Goal: Task Accomplishment & Management: Manage account settings

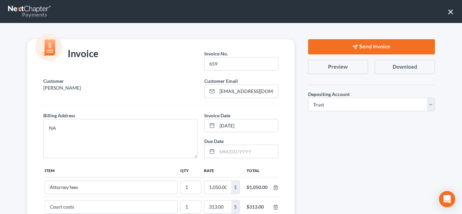
select select "1"
click at [343, 47] on button "Send Invoice" at bounding box center [371, 46] width 127 height 15
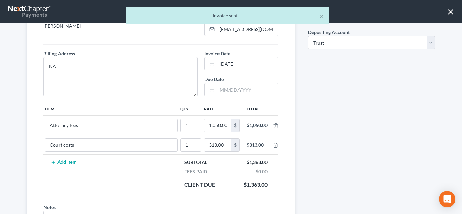
scroll to position [113, 0]
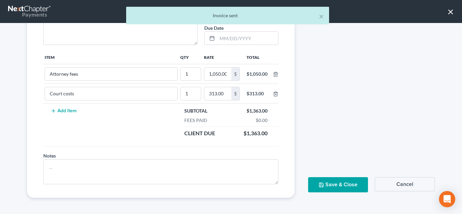
click at [333, 192] on button "Save & Close" at bounding box center [338, 184] width 60 height 15
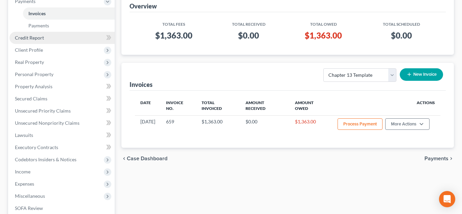
scroll to position [0, 0]
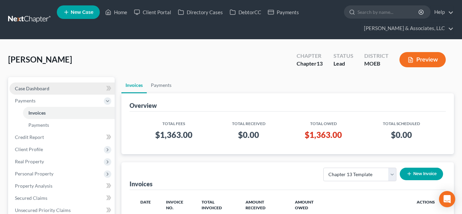
click at [44, 90] on span "Case Dashboard" at bounding box center [32, 89] width 35 height 6
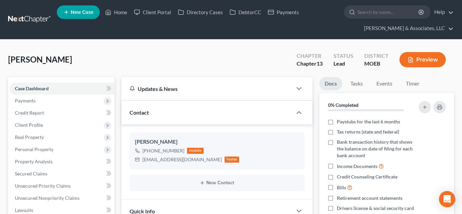
scroll to position [243, 0]
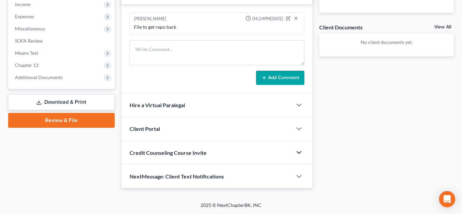
click at [298, 152] on icon "button" at bounding box center [299, 153] width 8 height 8
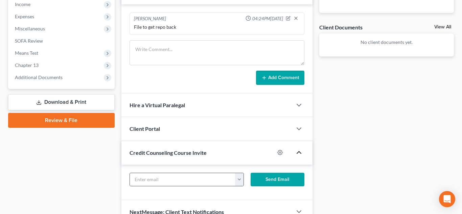
click at [238, 179] on button "button" at bounding box center [239, 179] width 8 height 13
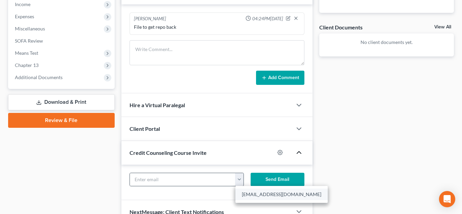
click at [247, 195] on link "[EMAIL_ADDRESS][DOMAIN_NAME]" at bounding box center [282, 195] width 92 height 12
type input "[EMAIL_ADDRESS][DOMAIN_NAME]"
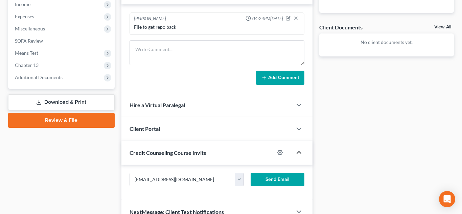
click at [273, 180] on button "Send Email" at bounding box center [278, 180] width 54 height 14
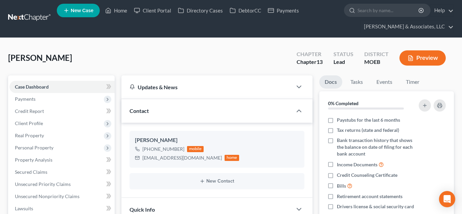
scroll to position [0, 0]
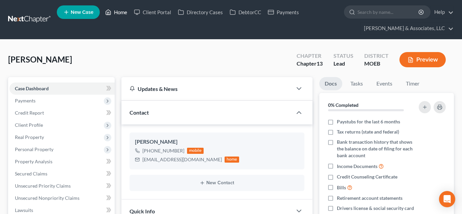
click at [123, 14] on link "Home" at bounding box center [116, 12] width 29 height 12
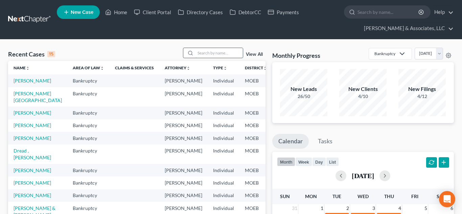
click at [212, 53] on input "search" at bounding box center [219, 53] width 47 height 10
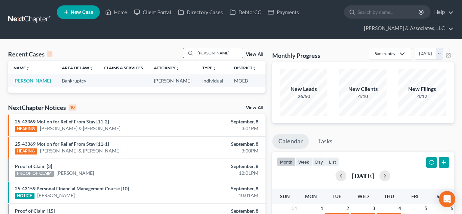
click at [214, 53] on input "[PERSON_NAME]" at bounding box center [219, 53] width 47 height 10
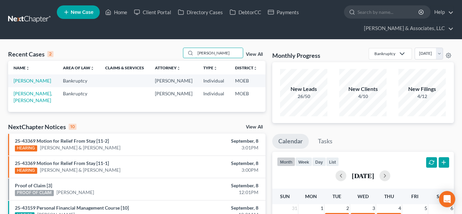
type input "[PERSON_NAME]"
click at [24, 79] on link "[PERSON_NAME]" at bounding box center [33, 81] width 38 height 6
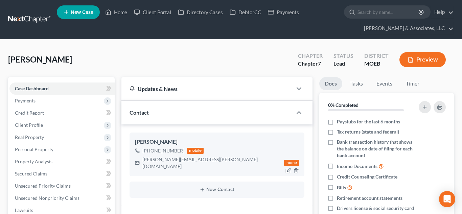
scroll to position [121, 0]
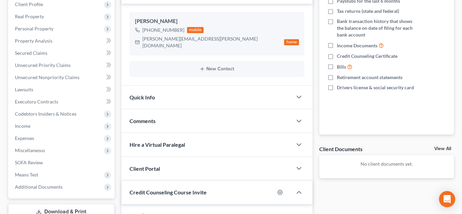
click at [137, 110] on div "Comments" at bounding box center [207, 120] width 171 height 23
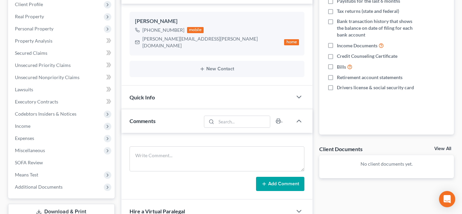
scroll to position [0, 0]
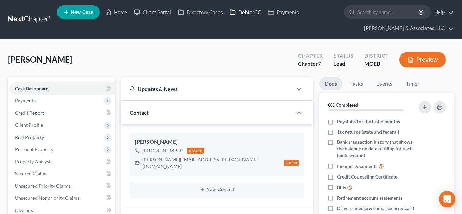
click at [250, 9] on link "DebtorCC" at bounding box center [245, 12] width 38 height 12
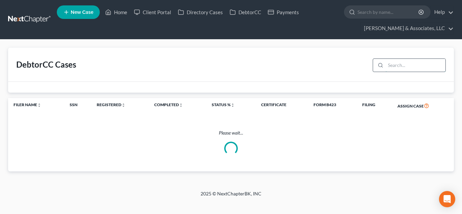
click at [397, 65] on input "search" at bounding box center [416, 65] width 60 height 13
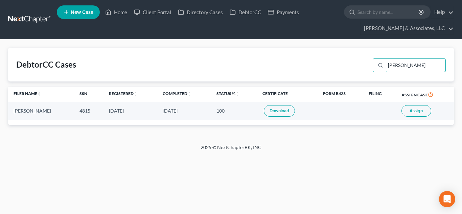
type input "[PERSON_NAME]"
click at [411, 111] on span "Assign" at bounding box center [416, 110] width 13 height 5
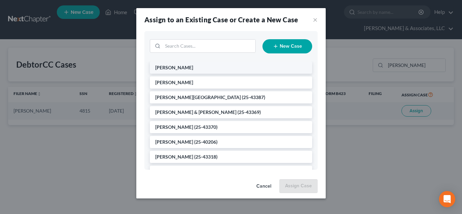
click at [218, 69] on li "[PERSON_NAME]" at bounding box center [231, 68] width 162 height 12
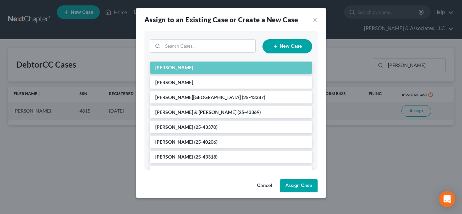
click at [298, 191] on button "Assign Case" at bounding box center [299, 186] width 38 height 14
